Goal: Information Seeking & Learning: Learn about a topic

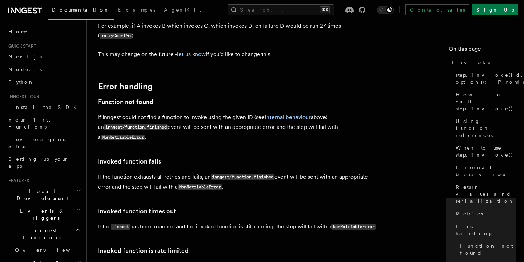
scroll to position [1501, 0]
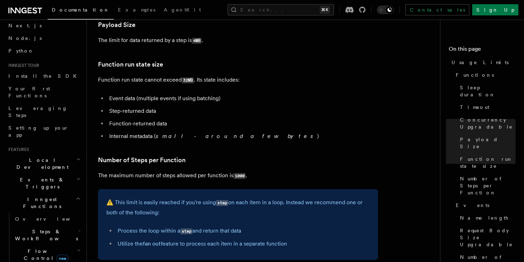
scroll to position [302, 0]
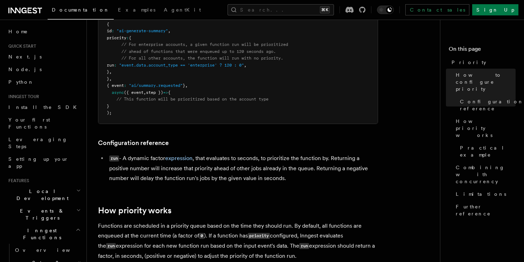
scroll to position [187, 0]
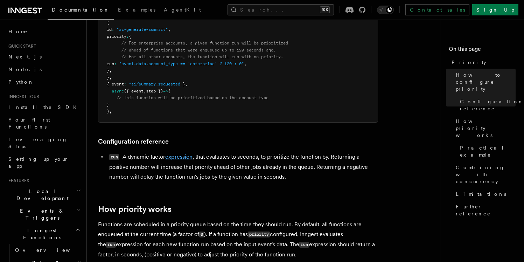
click at [180, 159] on link "expression" at bounding box center [178, 156] width 27 height 7
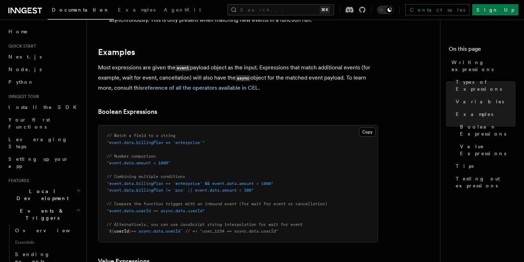
scroll to position [291, 0]
